Goal: Transaction & Acquisition: Obtain resource

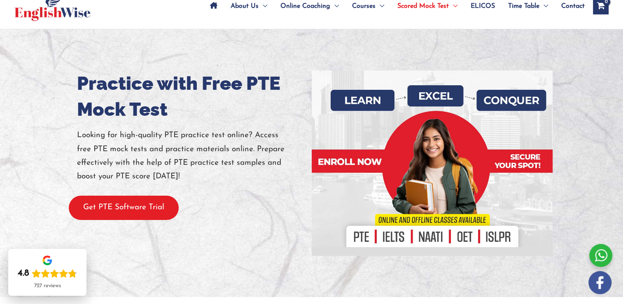
click at [158, 197] on button "Get PTE Software Trial" at bounding box center [124, 208] width 110 height 24
